Goal: Task Accomplishment & Management: Manage account settings

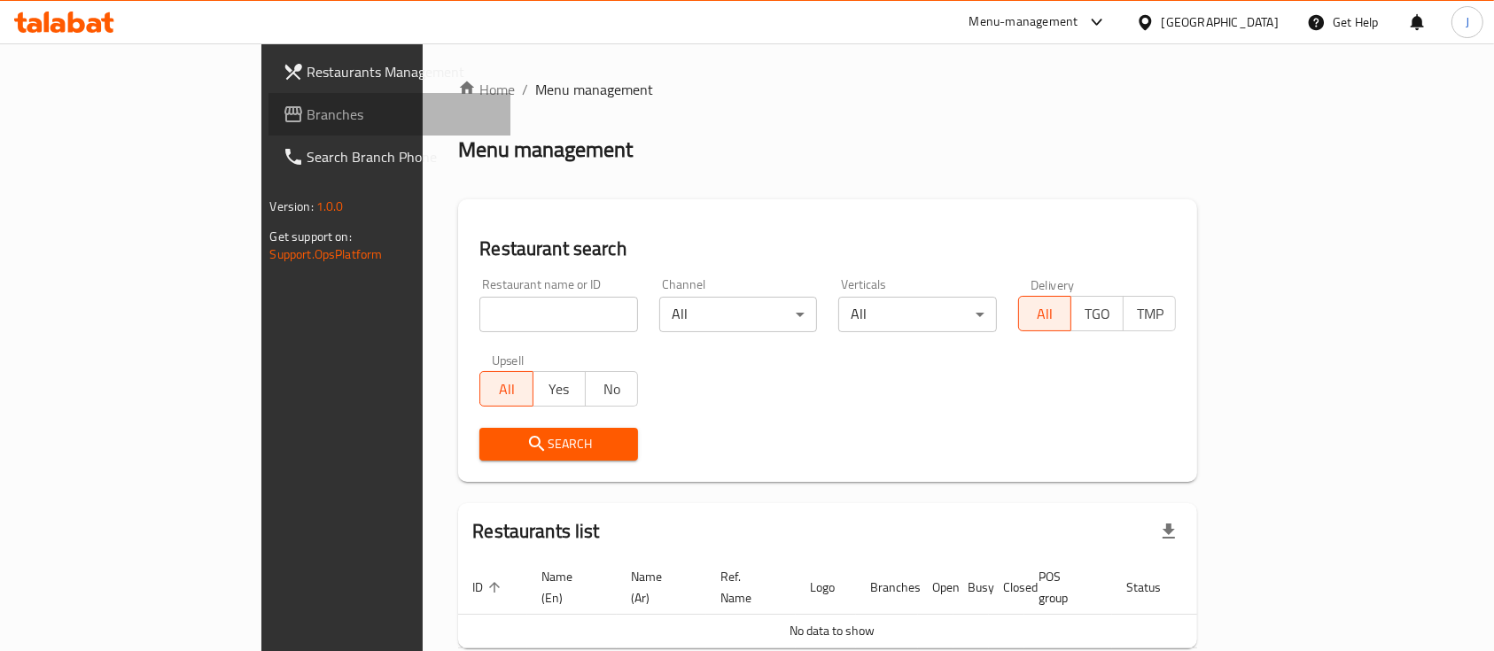
click at [307, 124] on span "Branches" at bounding box center [402, 114] width 190 height 21
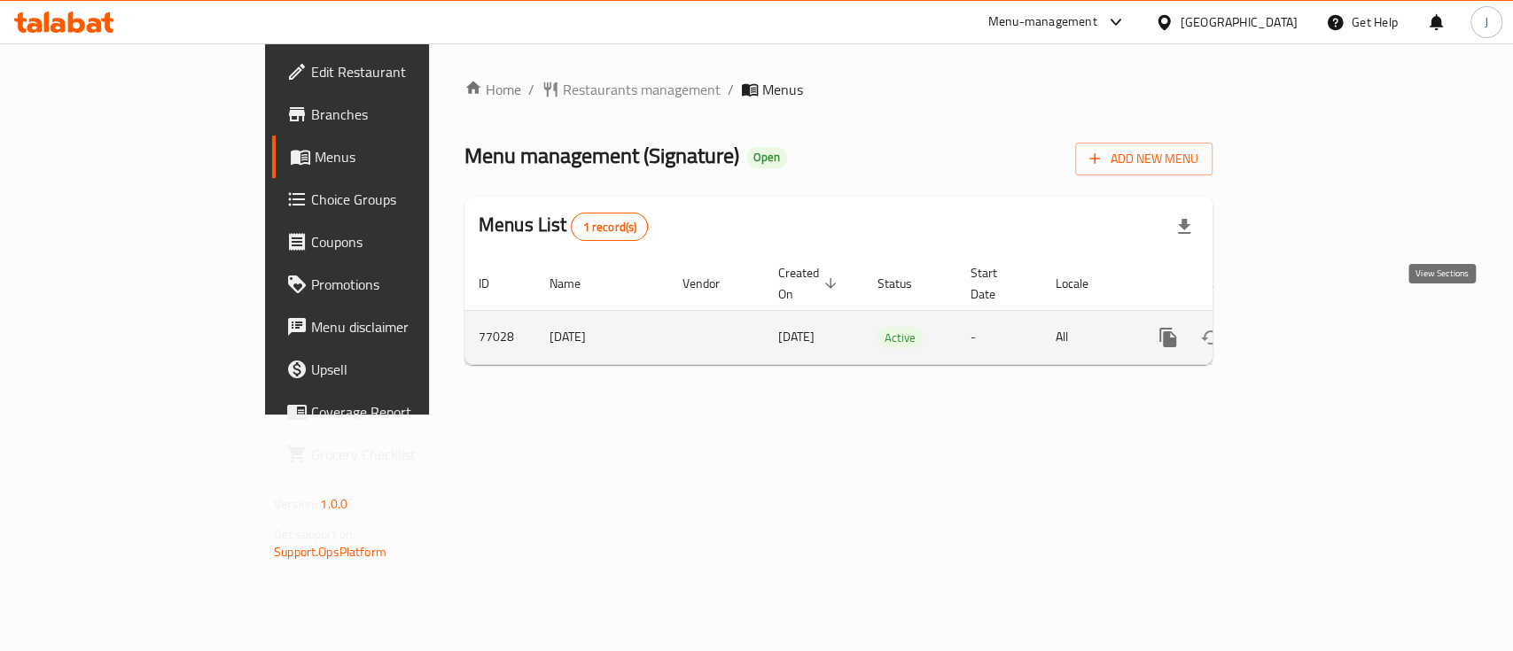
click at [1317, 333] on link "enhanced table" at bounding box center [1295, 337] width 43 height 43
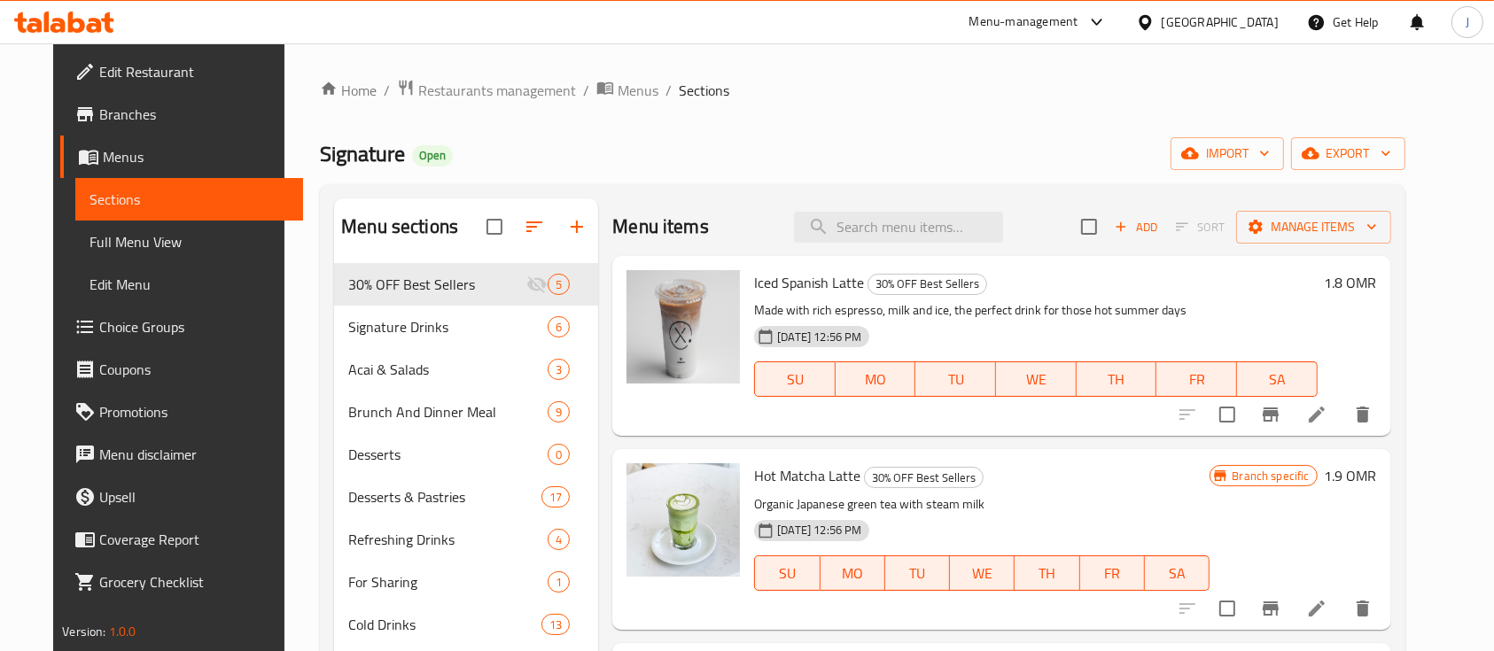
click at [326, 144] on span "Signature" at bounding box center [362, 154] width 85 height 40
copy span "Signature"
click at [893, 216] on input "search" at bounding box center [898, 227] width 209 height 31
paste input "Signature"
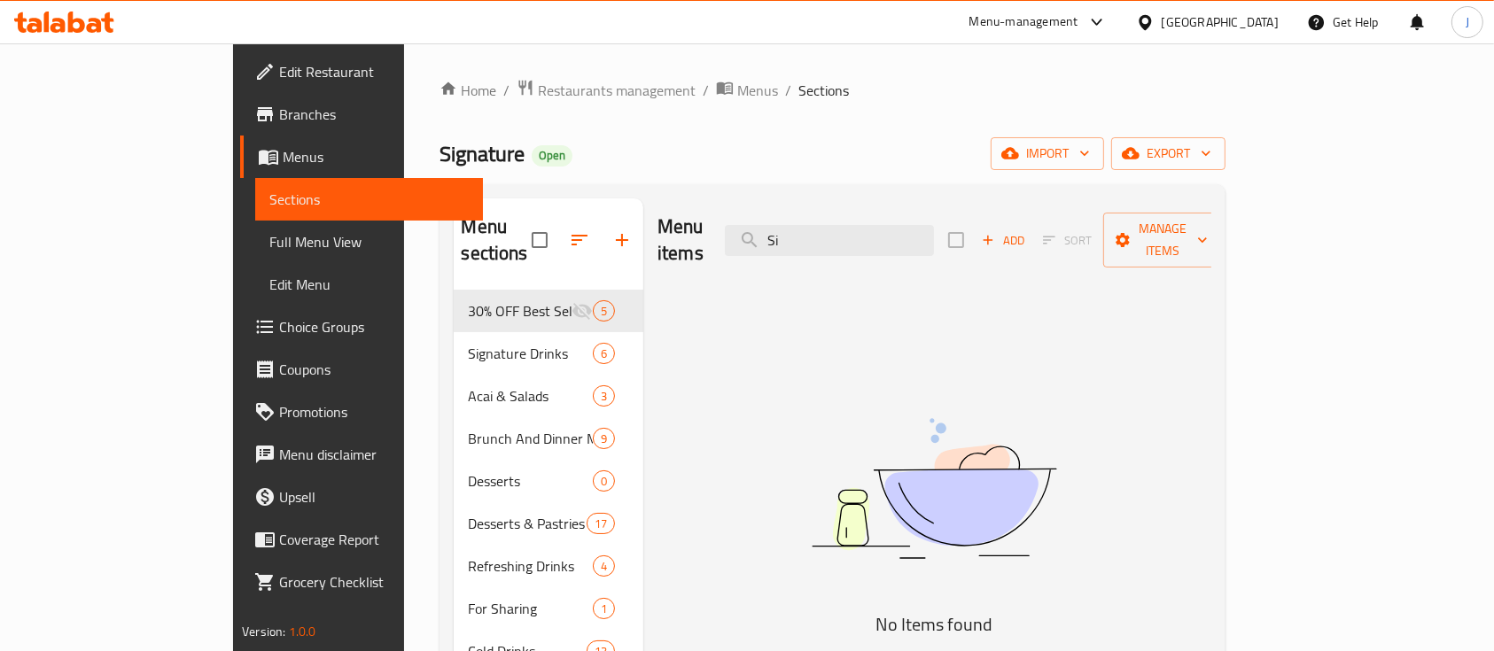
type input "S"
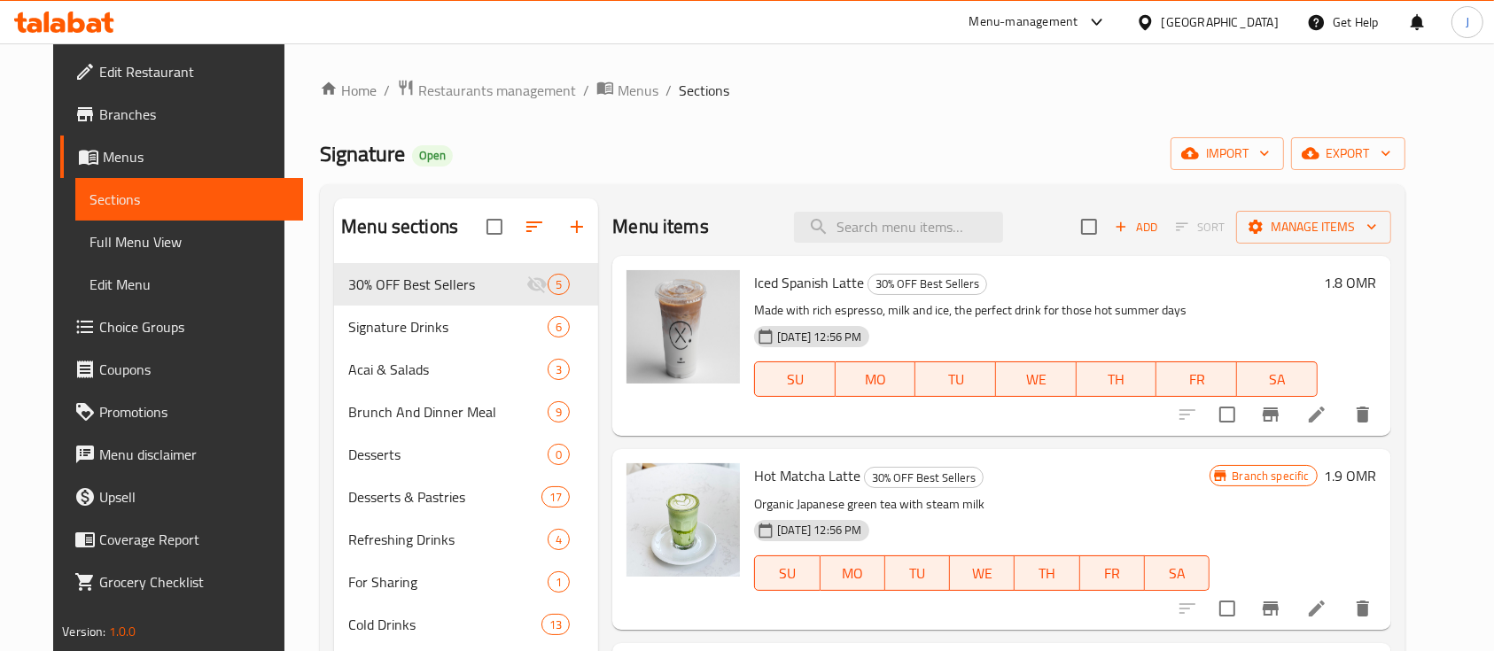
click at [1103, 121] on div "Home / Restaurants management / Menus / Sections Signature Open import export M…" at bounding box center [862, 471] width 1085 height 785
click at [909, 229] on input "search" at bounding box center [898, 227] width 209 height 31
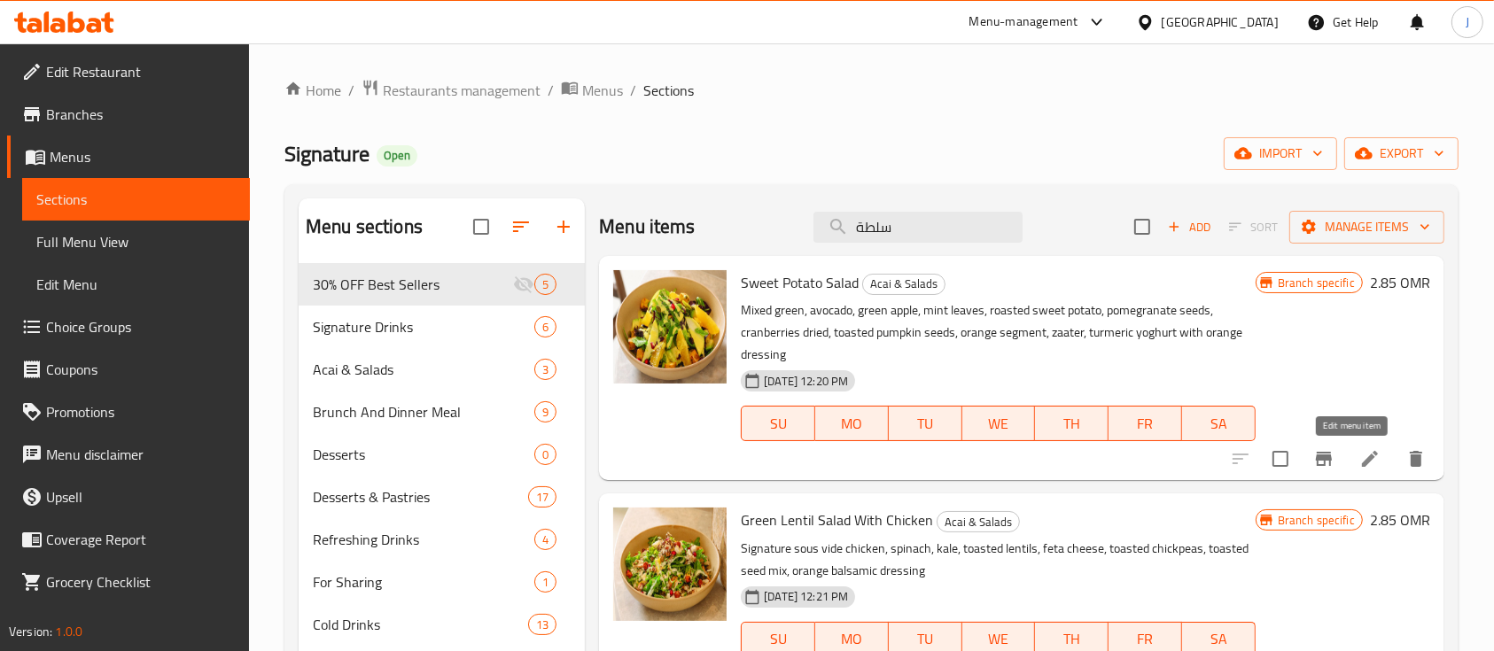
type input "سلطة"
click at [1359, 455] on icon at bounding box center [1369, 458] width 21 height 21
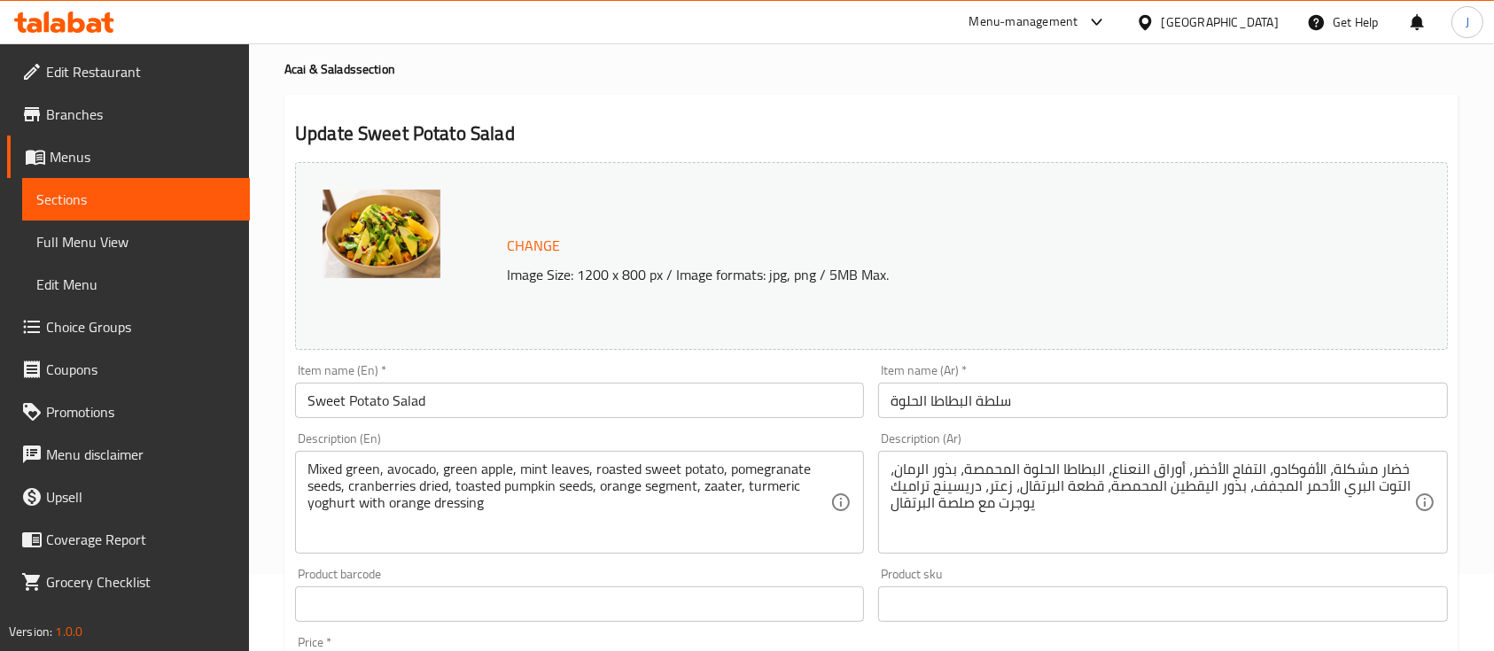
scroll to position [79, 0]
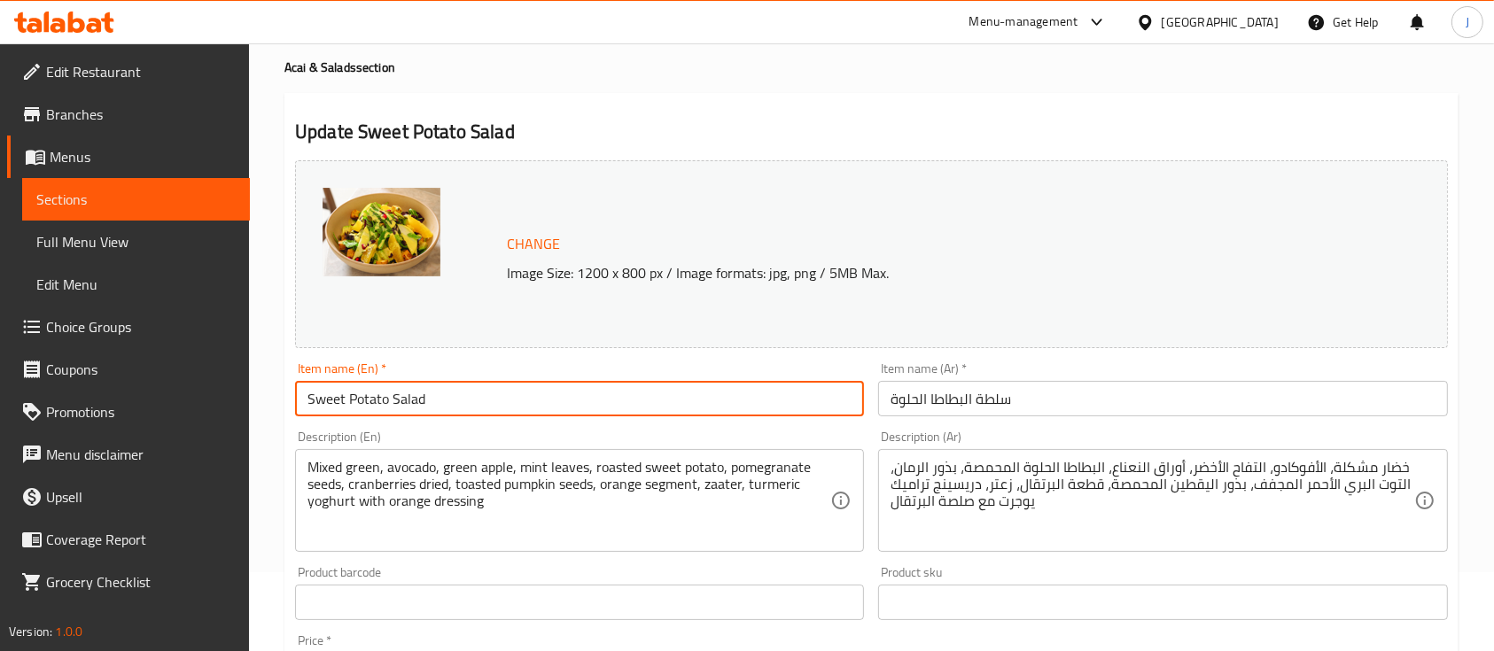
click at [566, 403] on input "Sweet Potato Salad" at bounding box center [579, 398] width 569 height 35
type input "S"
type input "ٍ"
type input "Signature Salad"
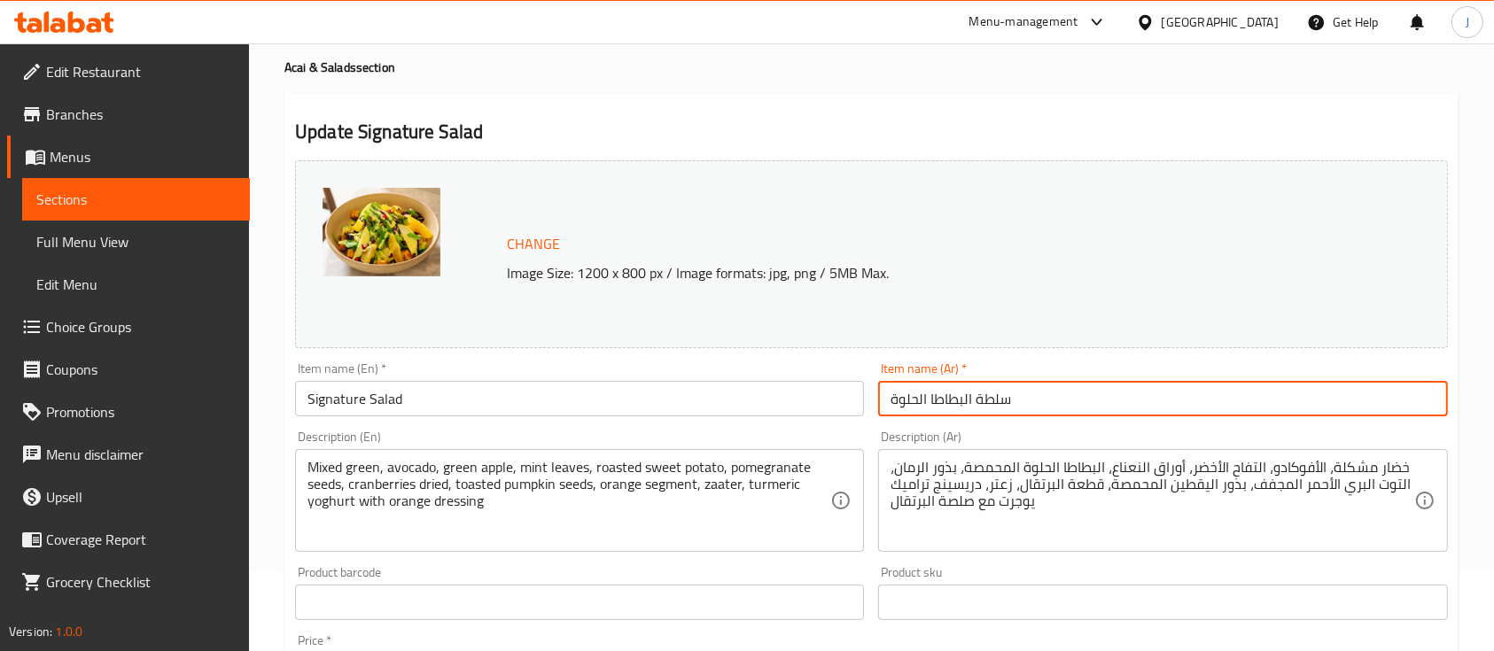
drag, startPoint x: 893, startPoint y: 403, endPoint x: 1164, endPoint y: 413, distance: 271.3
click at [1164, 413] on input "سلطة البطاطا الحلوة" at bounding box center [1162, 398] width 569 height 35
drag, startPoint x: 971, startPoint y: 403, endPoint x: 843, endPoint y: 401, distance: 128.5
click at [843, 401] on div "Change Image Size: 1200 x 800 px / Image formats: jpg, png / 5MB Max. Item name…" at bounding box center [871, 547] width 1167 height 789
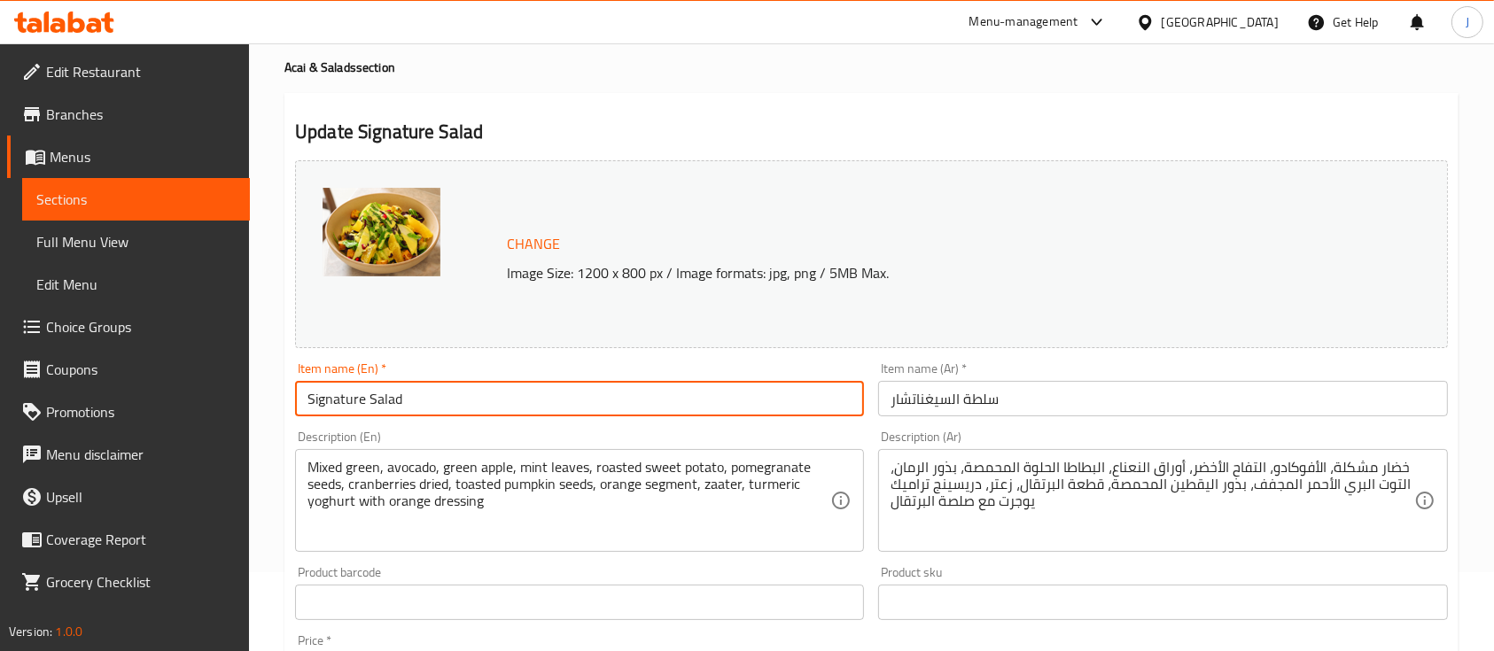
click at [419, 392] on input "Signature Salad" at bounding box center [579, 398] width 569 height 35
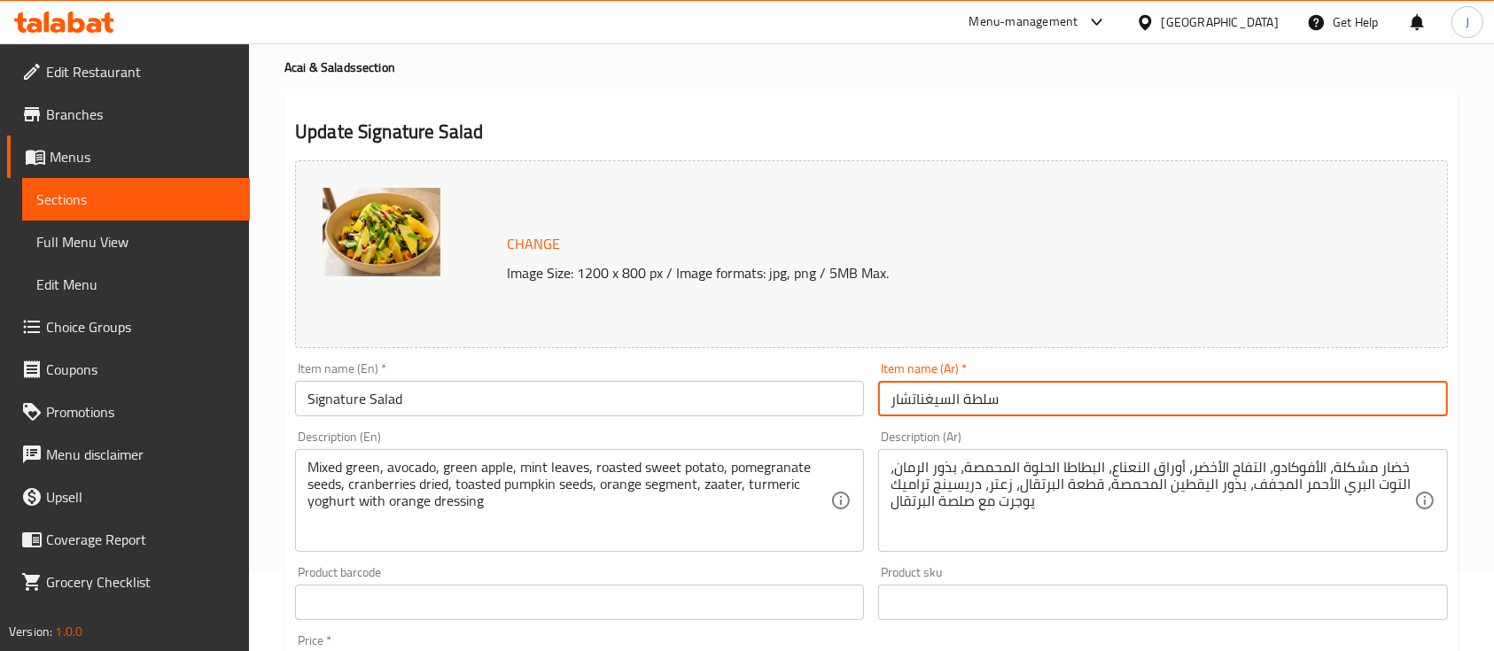
drag, startPoint x: 959, startPoint y: 393, endPoint x: 838, endPoint y: 384, distance: 120.9
click at [838, 384] on div "Change Image Size: 1200 x 800 px / Image formats: jpg, png / 5MB Max. Item name…" at bounding box center [871, 547] width 1167 height 789
paste input "يغناتش"
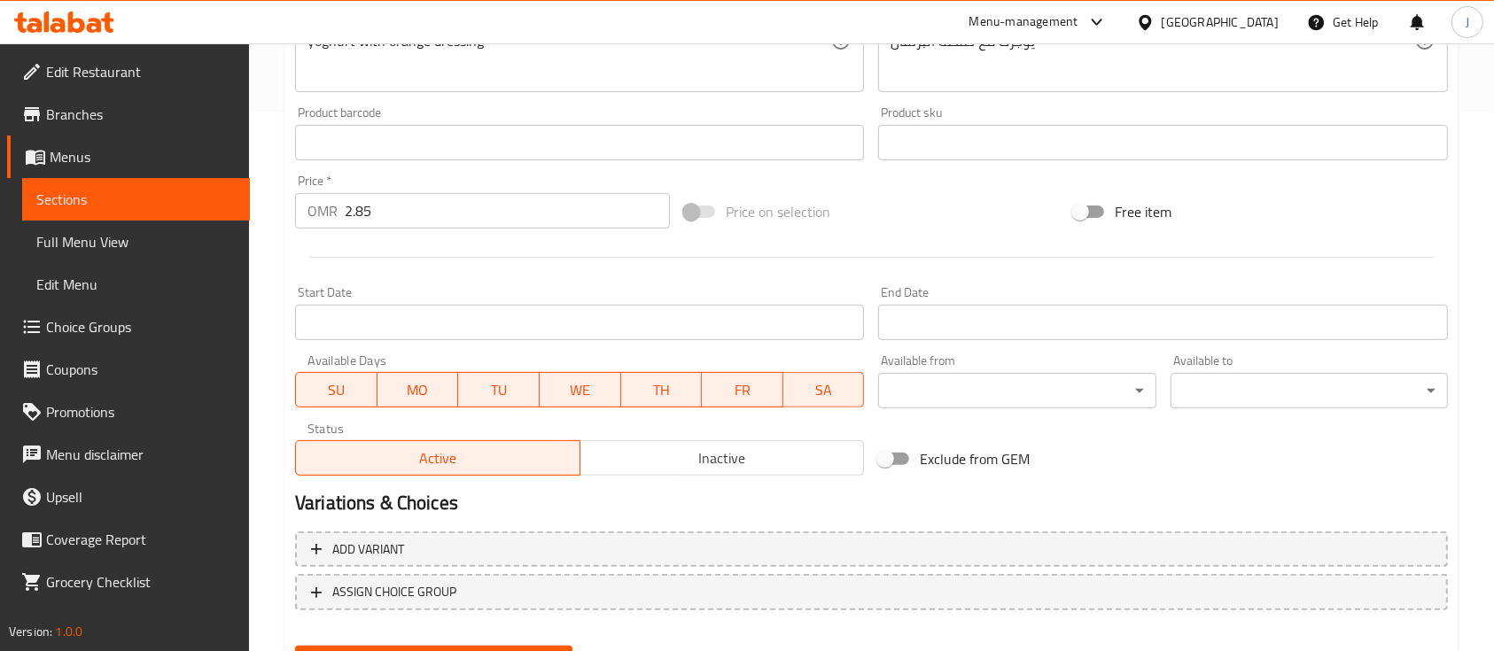
scroll to position [626, 0]
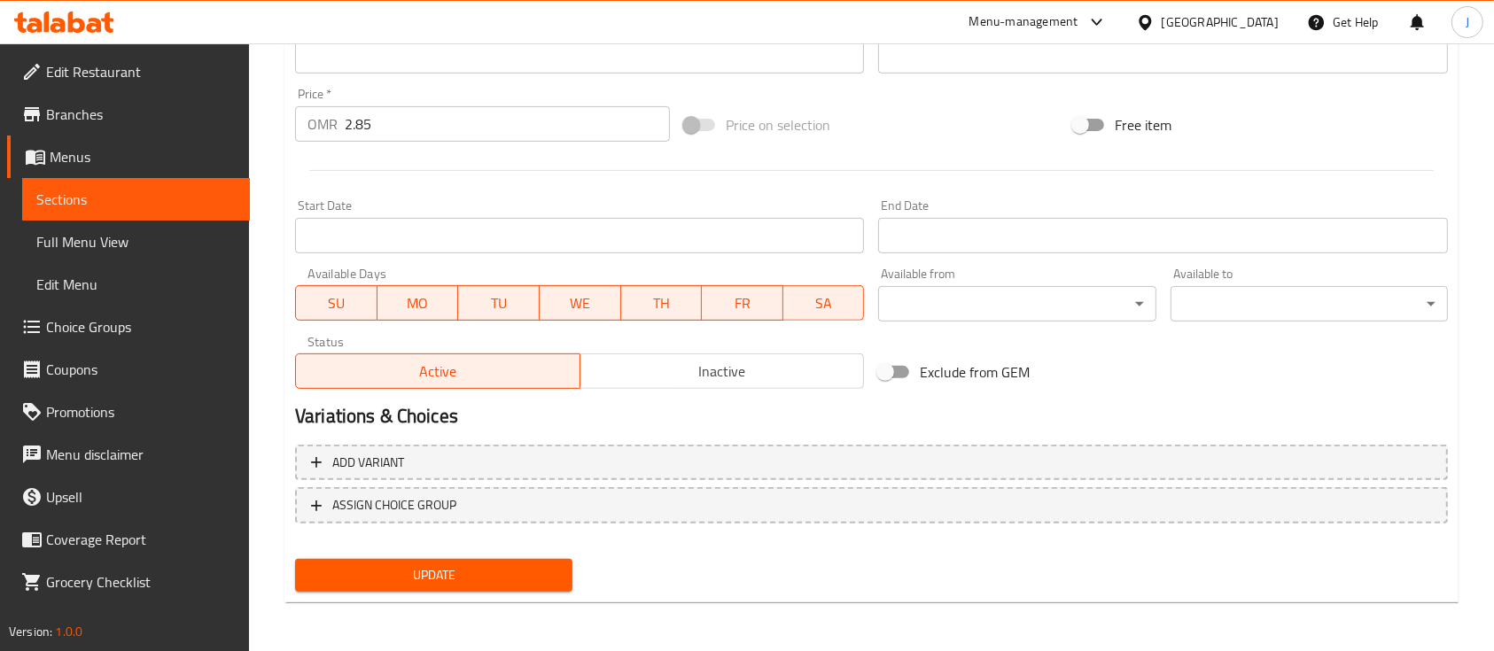
type input "سلطة سيغناتشر"
click at [439, 559] on button "Update" at bounding box center [433, 575] width 277 height 33
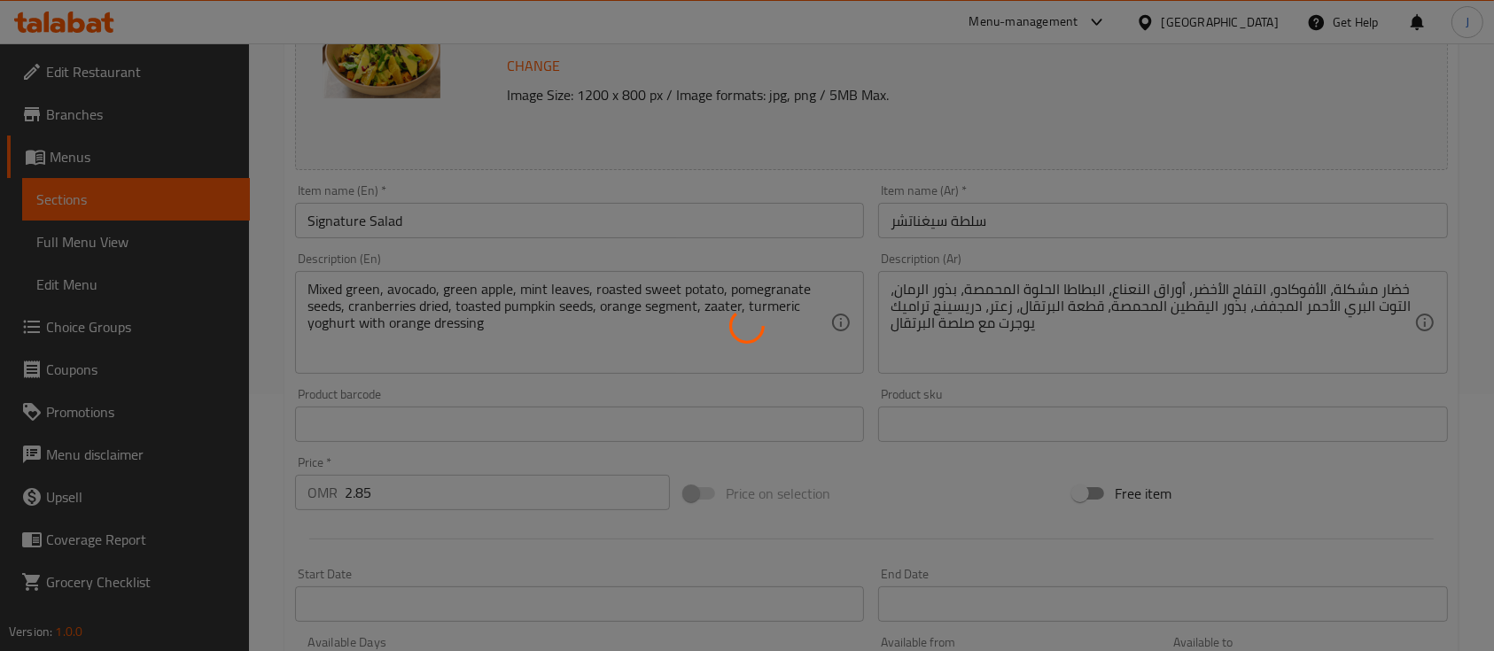
scroll to position [0, 0]
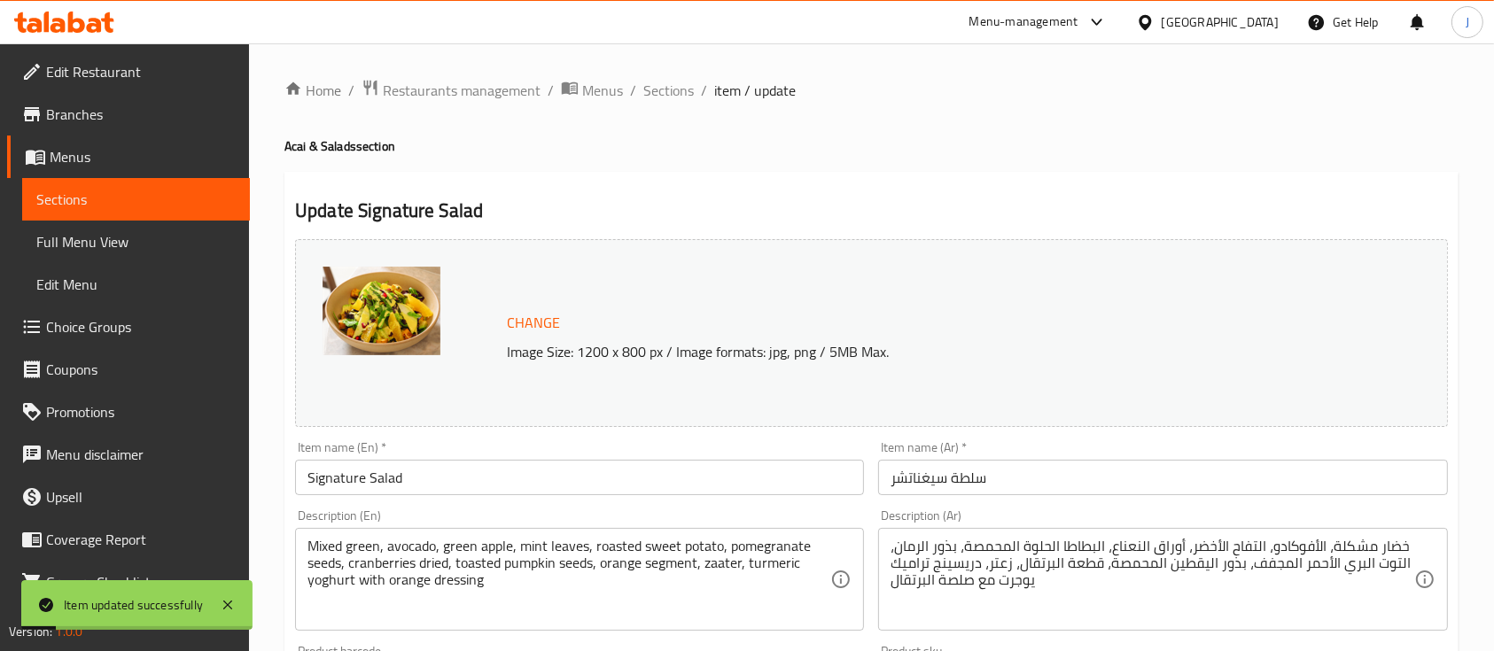
click at [667, 103] on div "Home / Restaurants management / Menus / Sections / item / update Acai & Salads …" at bounding box center [871, 660] width 1174 height 1163
click at [672, 97] on span "Sections" at bounding box center [668, 90] width 51 height 21
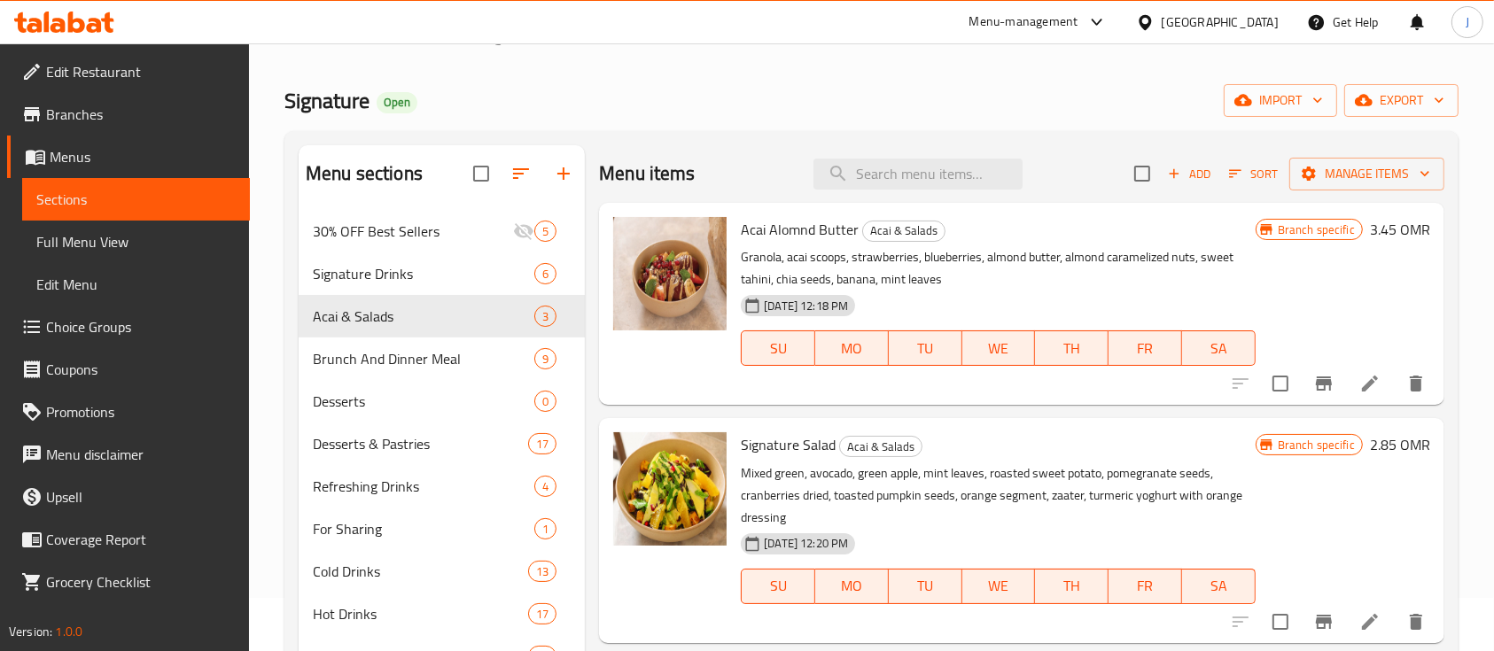
scroll to position [51, 0]
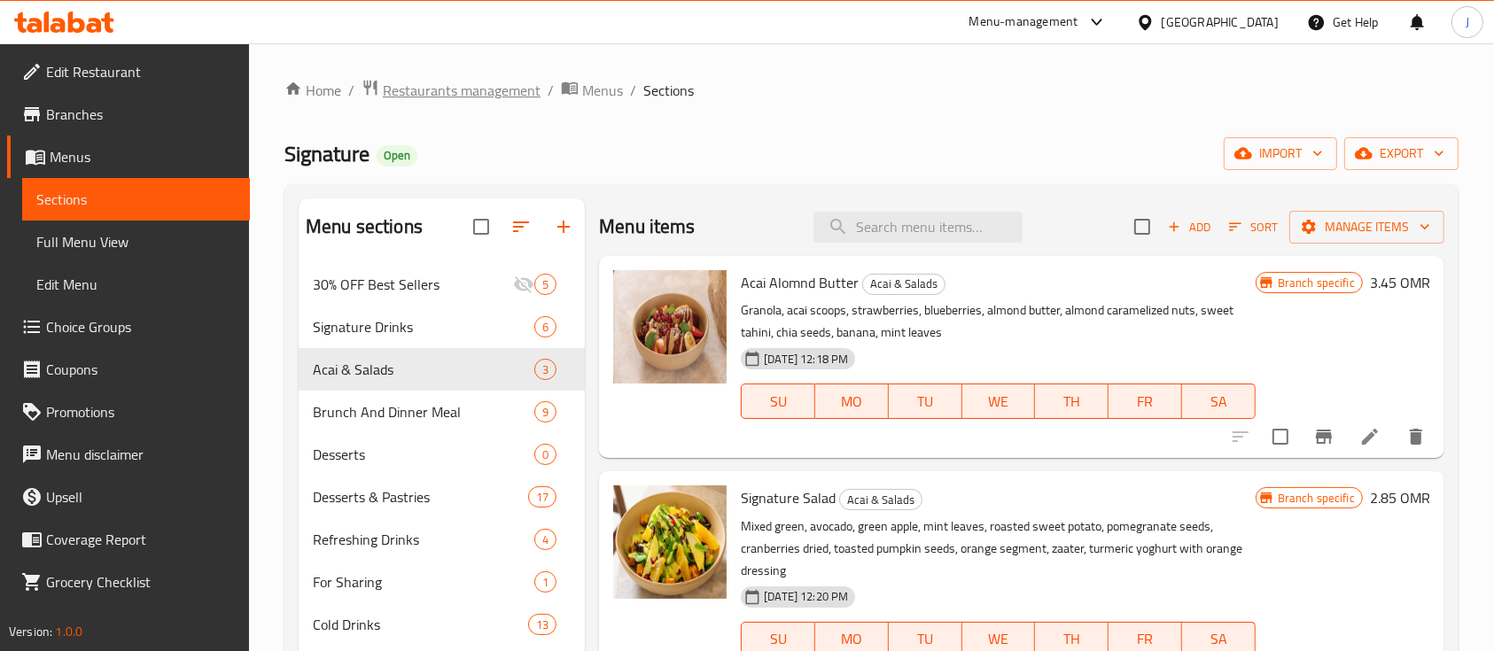
click at [492, 84] on span "Restaurants management" at bounding box center [462, 90] width 158 height 21
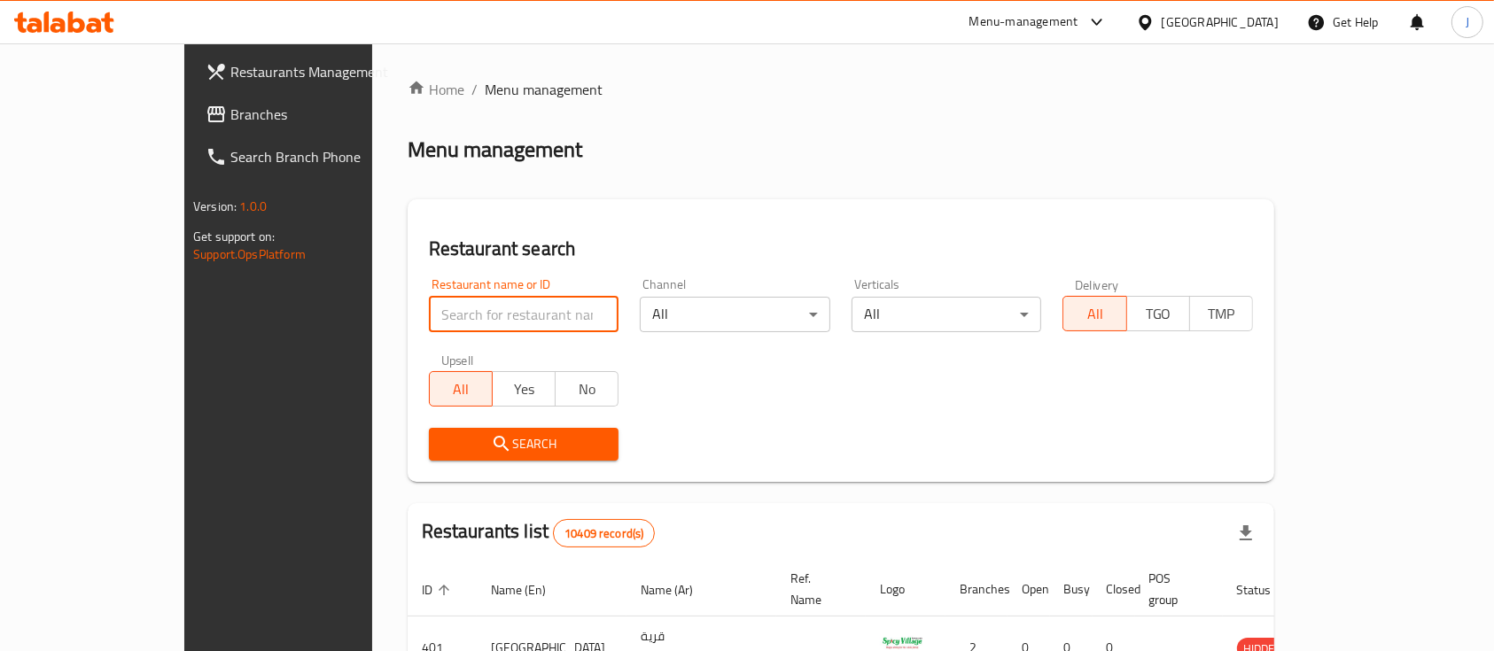
click at [440, 301] on input "search" at bounding box center [524, 314] width 191 height 35
type input "Signature"
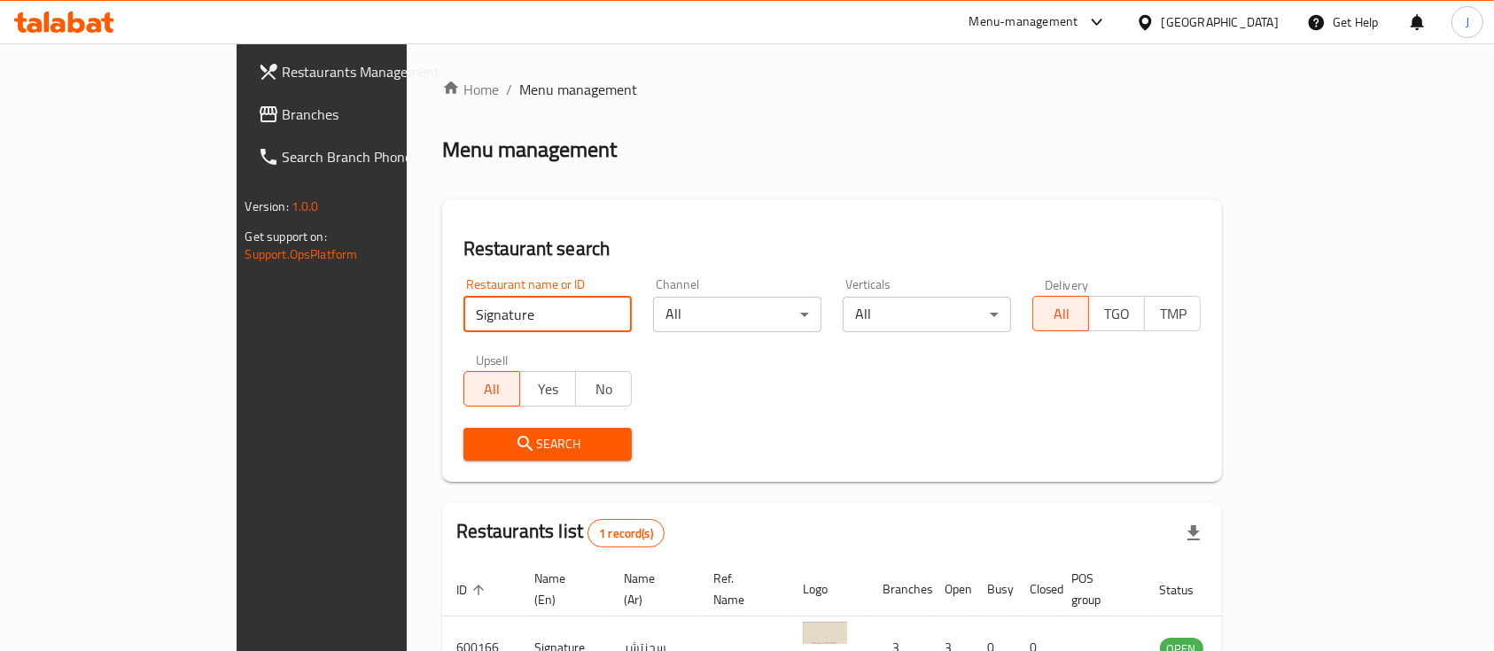
scroll to position [104, 0]
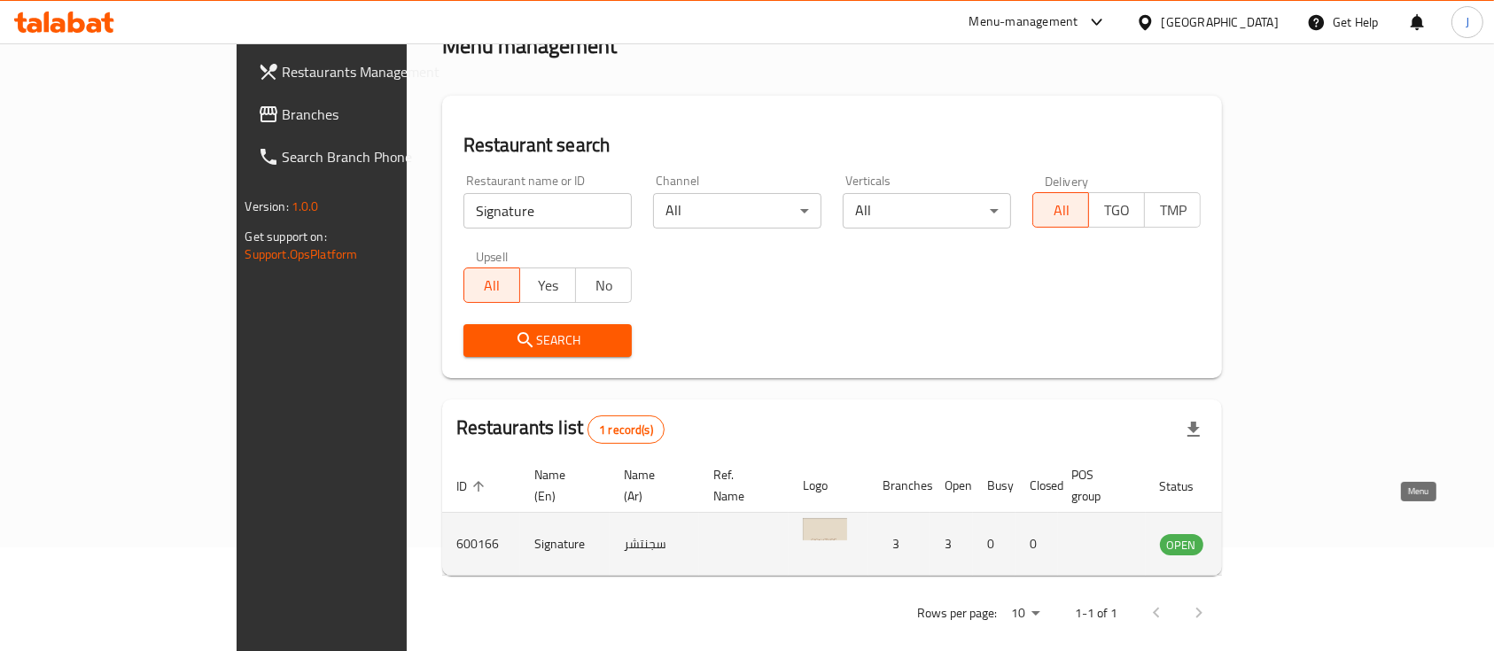
click at [1273, 538] on icon "enhanced table" at bounding box center [1263, 545] width 19 height 15
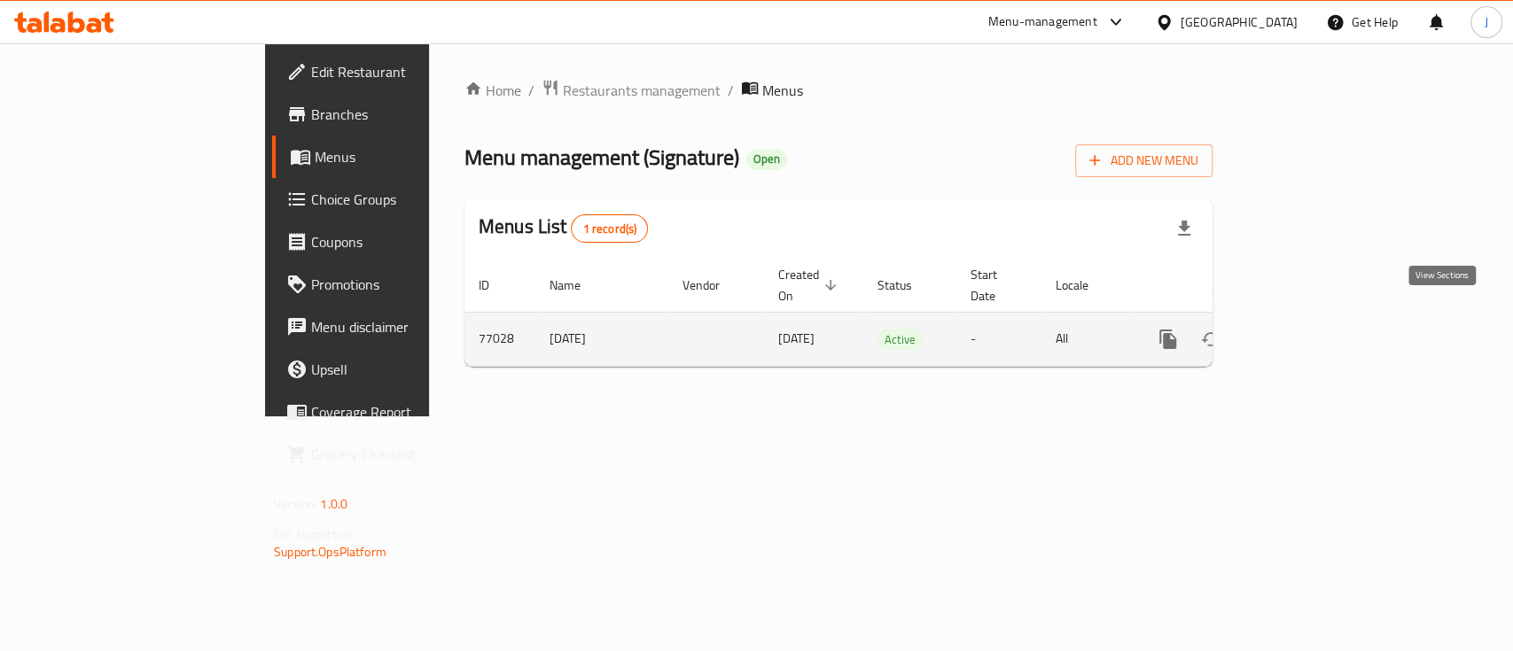
click at [1317, 318] on link "enhanced table" at bounding box center [1295, 339] width 43 height 43
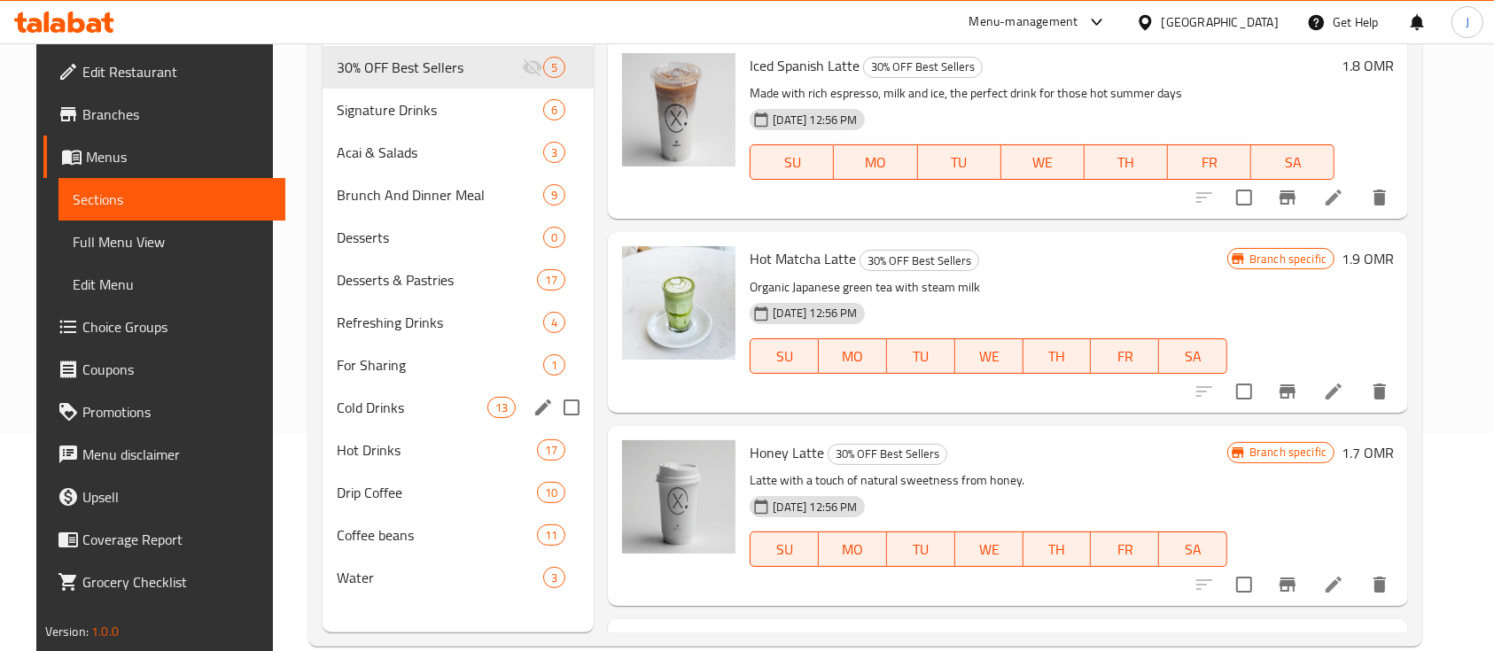
scroll to position [220, 0]
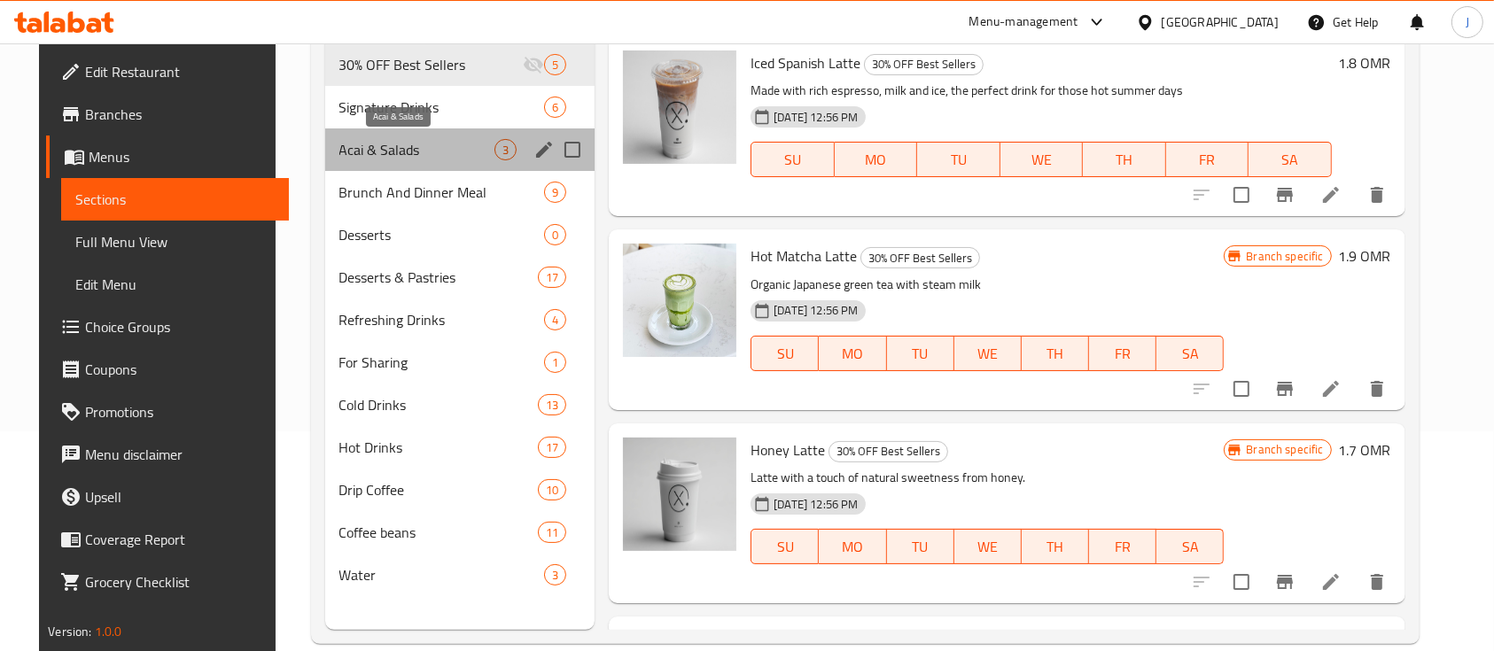
click at [388, 153] on span "Acai & Salads" at bounding box center [417, 149] width 156 height 21
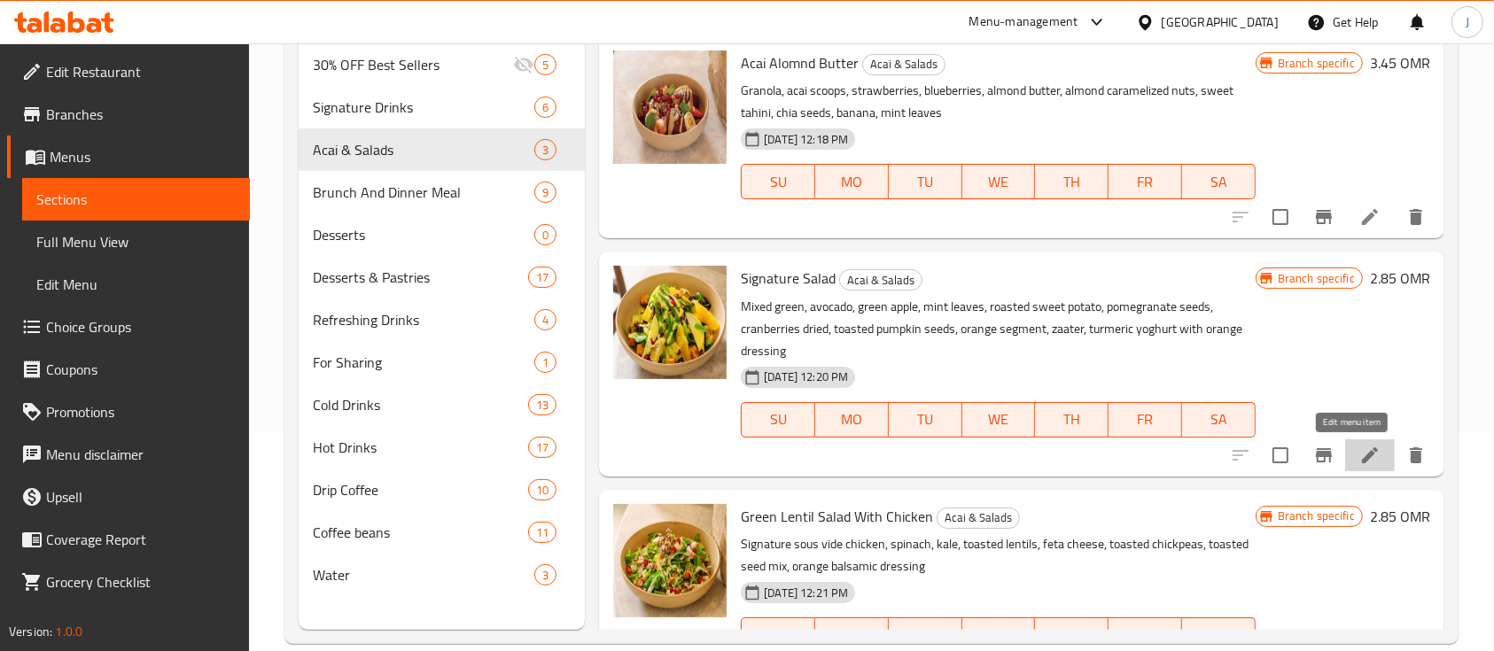
click at [1359, 452] on icon at bounding box center [1369, 455] width 21 height 21
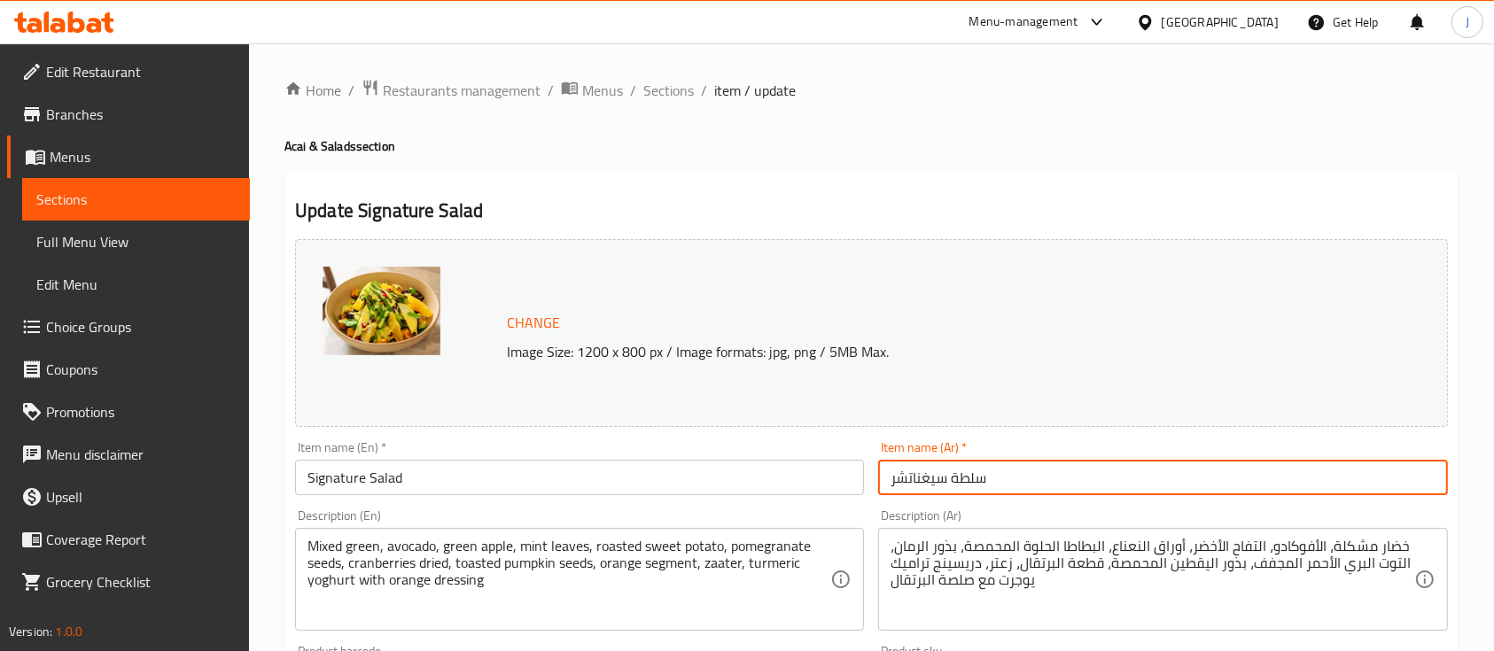
click at [928, 477] on input "سلطة سيغناتشر" at bounding box center [1162, 477] width 569 height 35
click at [914, 478] on input "سلطة سيجناتشر" at bounding box center [1162, 477] width 569 height 35
click at [1046, 464] on input "سلطة سيجنتشر" at bounding box center [1162, 477] width 569 height 35
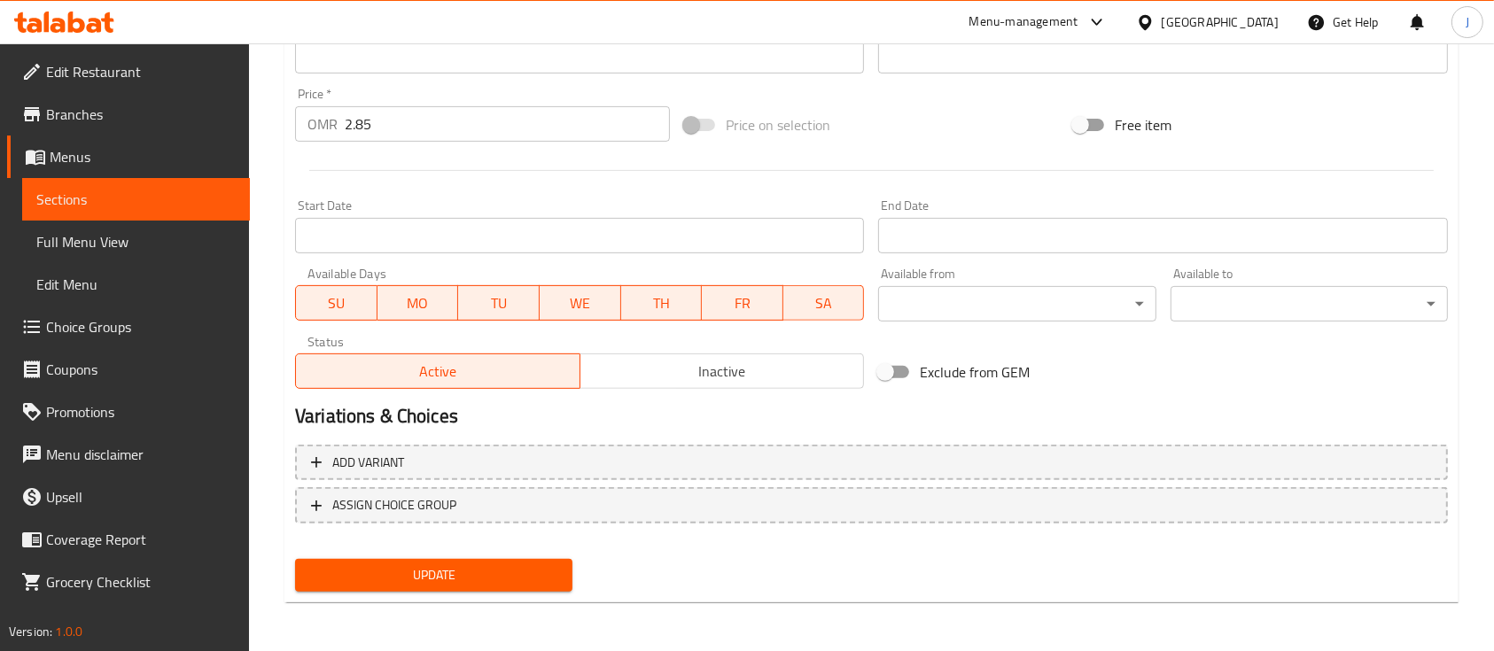
type input "سلطة سيجنتشر"
click at [502, 570] on span "Update" at bounding box center [433, 575] width 249 height 22
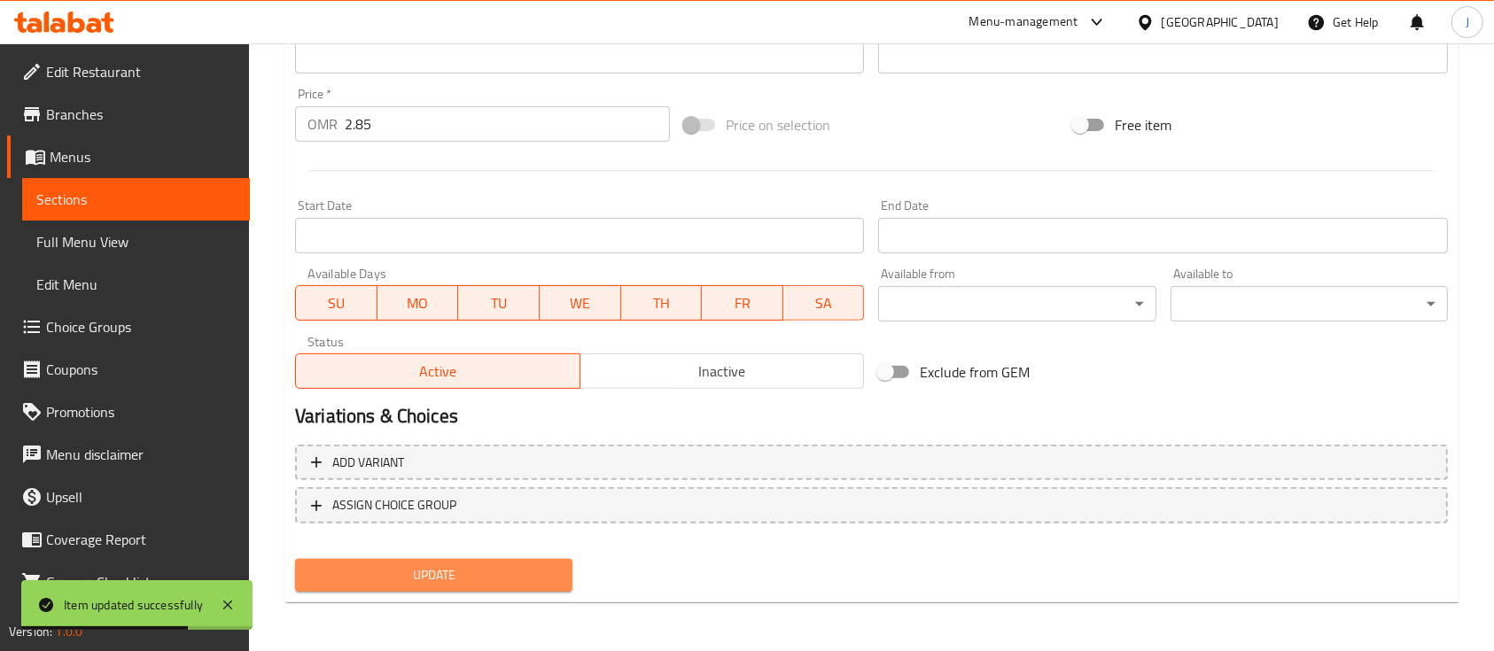
click at [532, 564] on span "Update" at bounding box center [433, 575] width 249 height 22
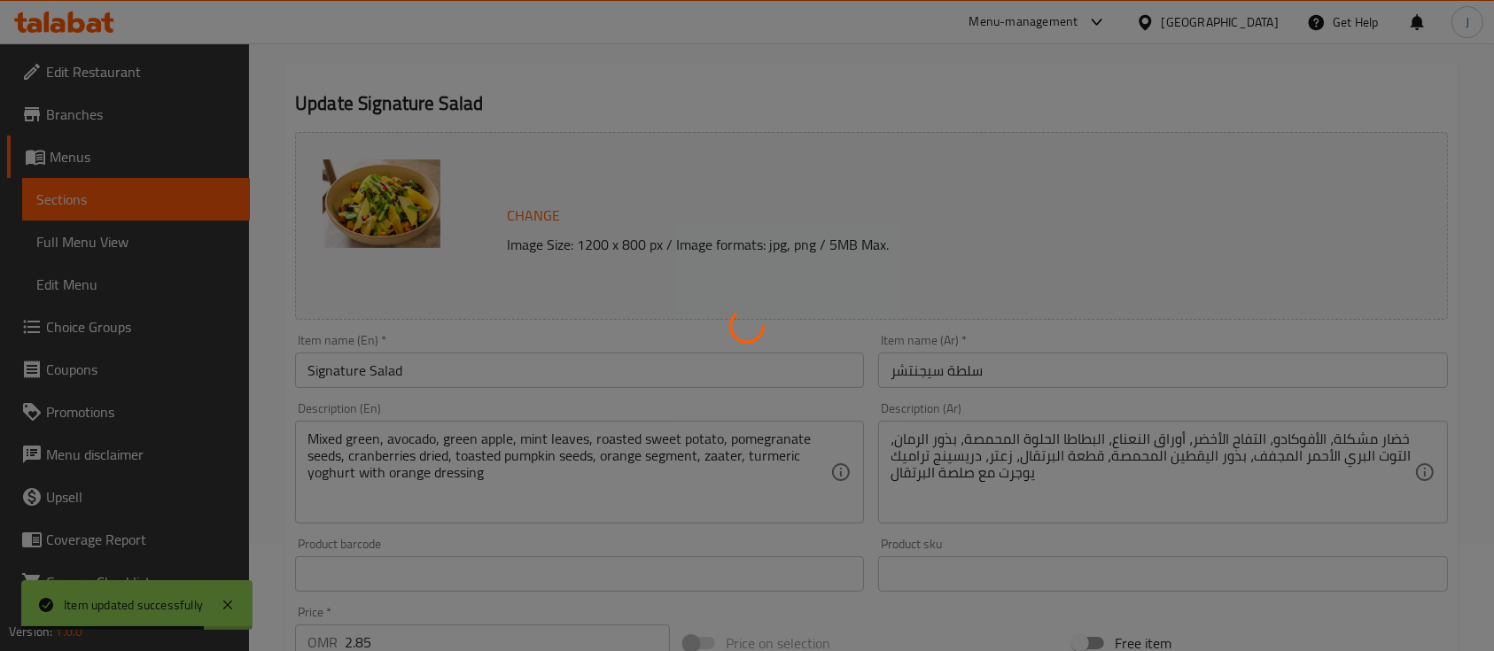
scroll to position [0, 0]
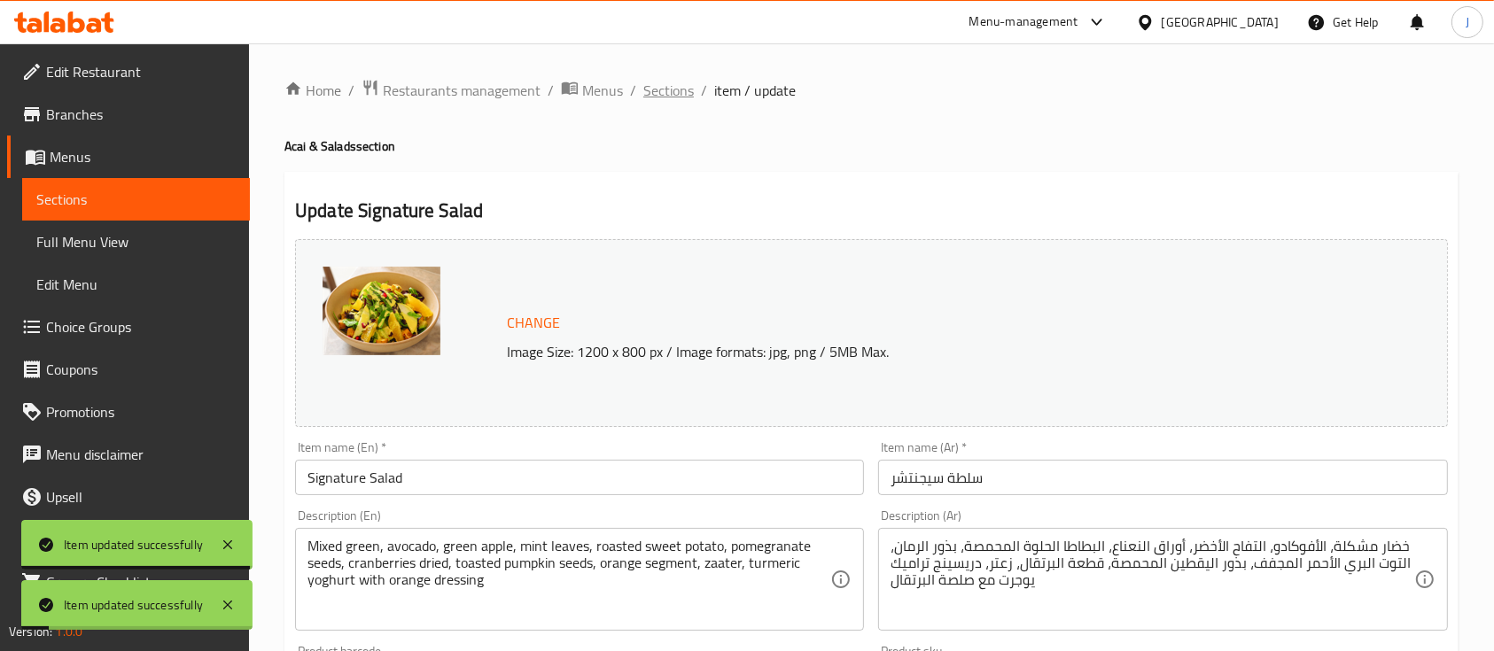
click at [673, 82] on span "Sections" at bounding box center [668, 90] width 51 height 21
